Goal: Information Seeking & Learning: Learn about a topic

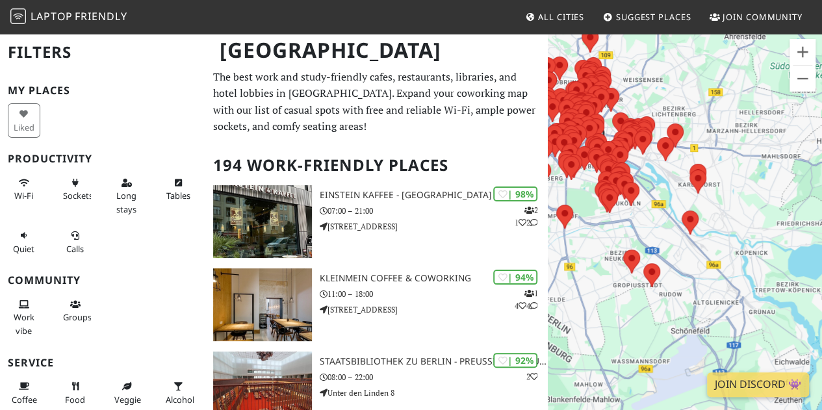
drag, startPoint x: 667, startPoint y: 325, endPoint x: 680, endPoint y: 252, distance: 73.9
click at [680, 252] on div "Um von einem Element zum anderen zu gelangen, drückst du die Pfeiltasten entspr…" at bounding box center [685, 237] width 274 height 410
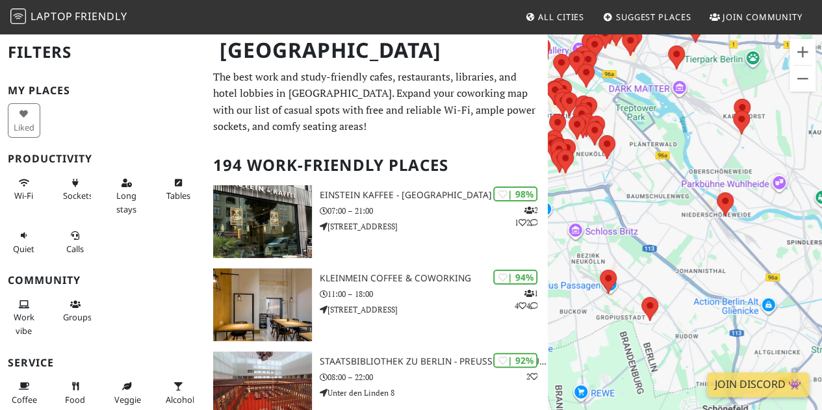
drag, startPoint x: 664, startPoint y: 249, endPoint x: 689, endPoint y: 248, distance: 25.4
click at [689, 248] on div "Um von einem Element zum anderen zu gelangen, drückst du die Pfeiltasten entspr…" at bounding box center [685, 237] width 274 height 410
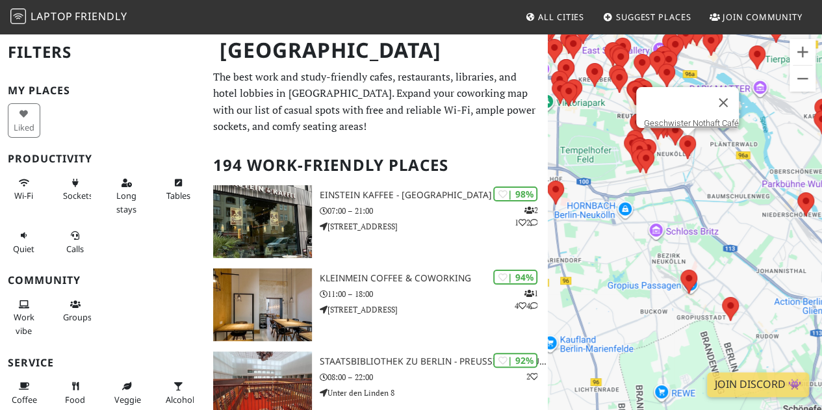
click at [679, 135] on area at bounding box center [679, 135] width 0 height 0
click at [696, 118] on link "Geschwister Nothaft Café" at bounding box center [691, 123] width 95 height 10
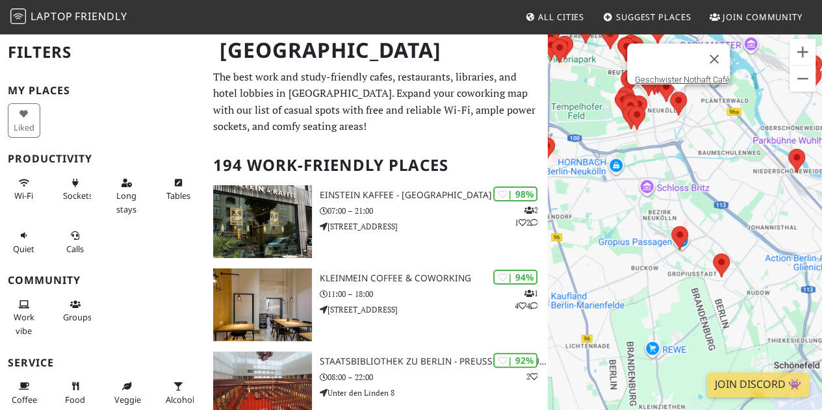
drag, startPoint x: 694, startPoint y: 249, endPoint x: 685, endPoint y: 199, distance: 51.0
click at [685, 199] on div "Um von einem Element zum anderen zu gelangen, drückst du die Pfeiltasten entspr…" at bounding box center [685, 237] width 274 height 410
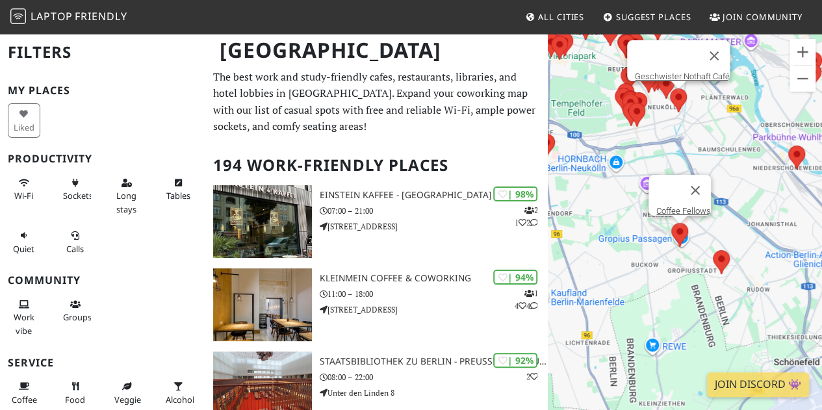
click at [671, 223] on area at bounding box center [671, 223] width 0 height 0
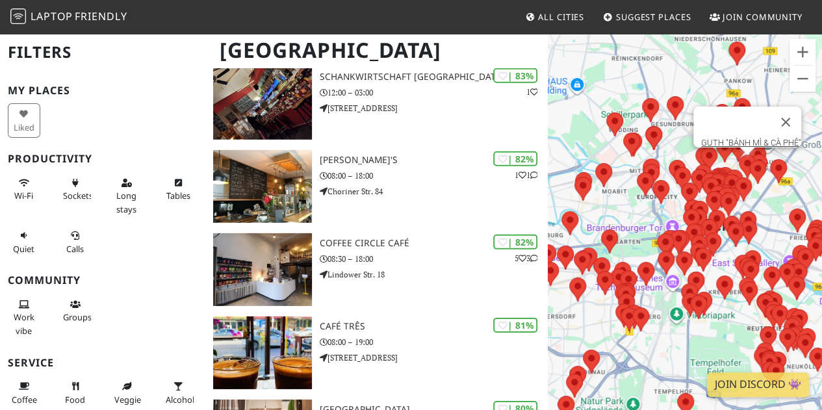
scroll to position [1870, 0]
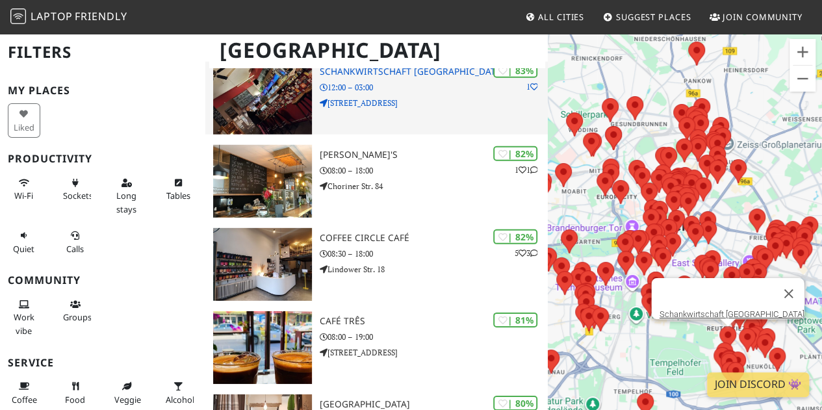
click at [451, 109] on div "| 83% 1 Schankwirtschaft Laidak 12:00 – 03:00 Boddinstraße 42/43" at bounding box center [434, 98] width 228 height 73
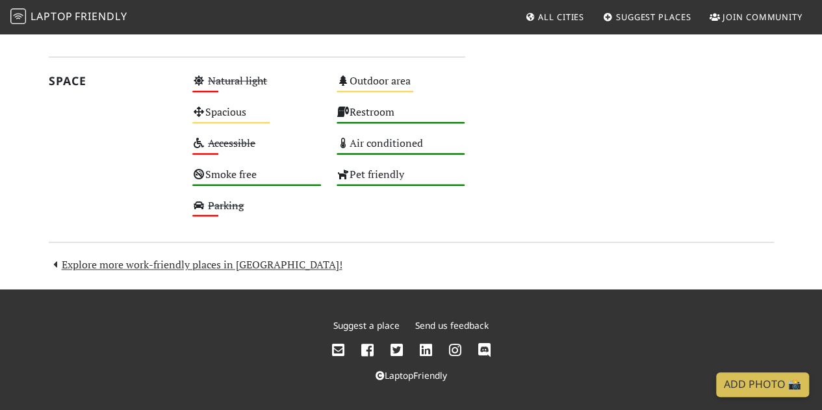
scroll to position [867, 0]
